Goal: Transaction & Acquisition: Purchase product/service

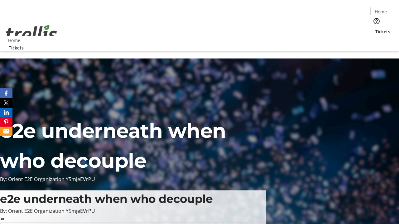
click at [375, 28] on span "Tickets" at bounding box center [382, 31] width 15 height 7
